Goal: Information Seeking & Learning: Learn about a topic

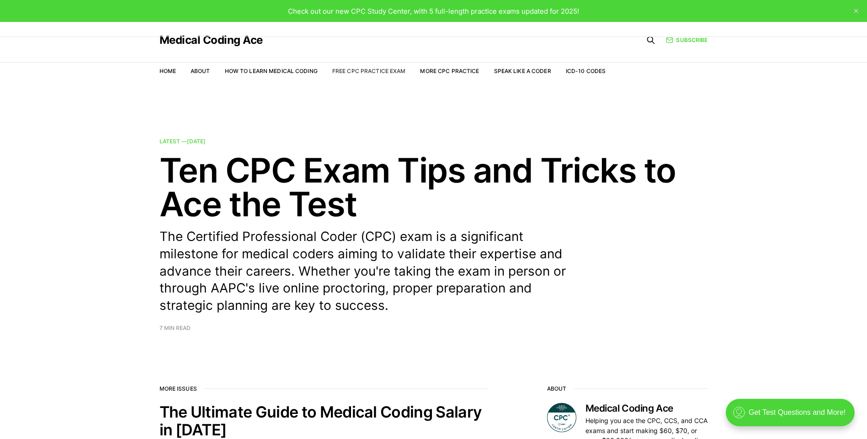
click at [358, 69] on link "Free CPC Practice Exam" at bounding box center [369, 71] width 74 height 7
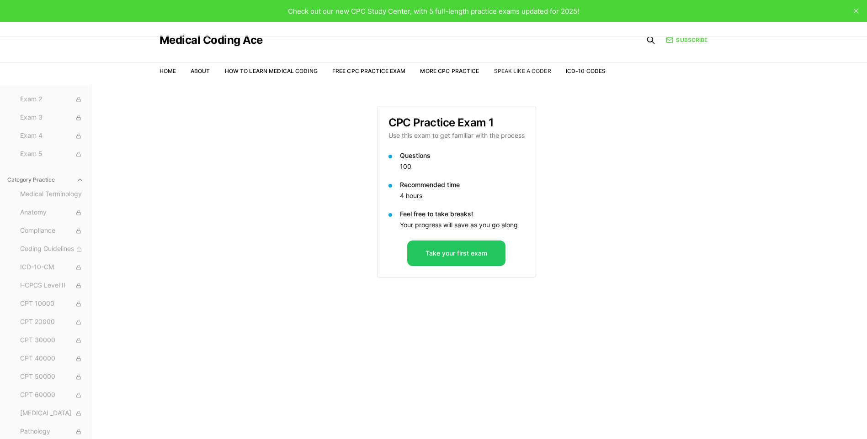
click at [535, 71] on link "Speak Like a Coder" at bounding box center [522, 71] width 57 height 7
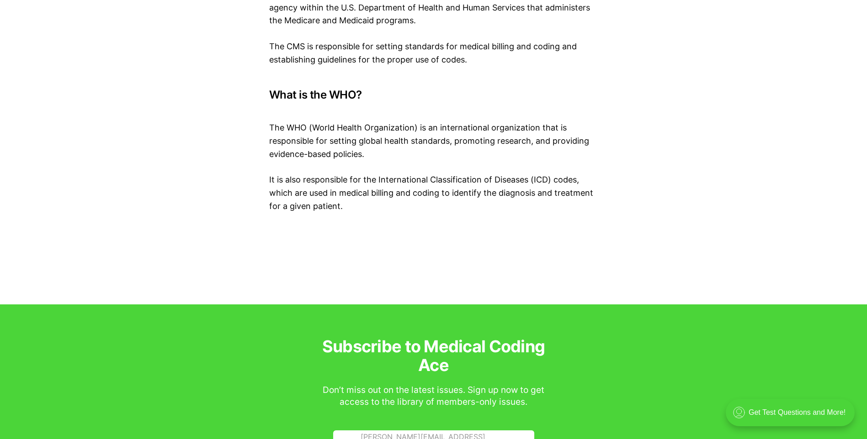
scroll to position [4707, 0]
